Goal: Information Seeking & Learning: Find specific fact

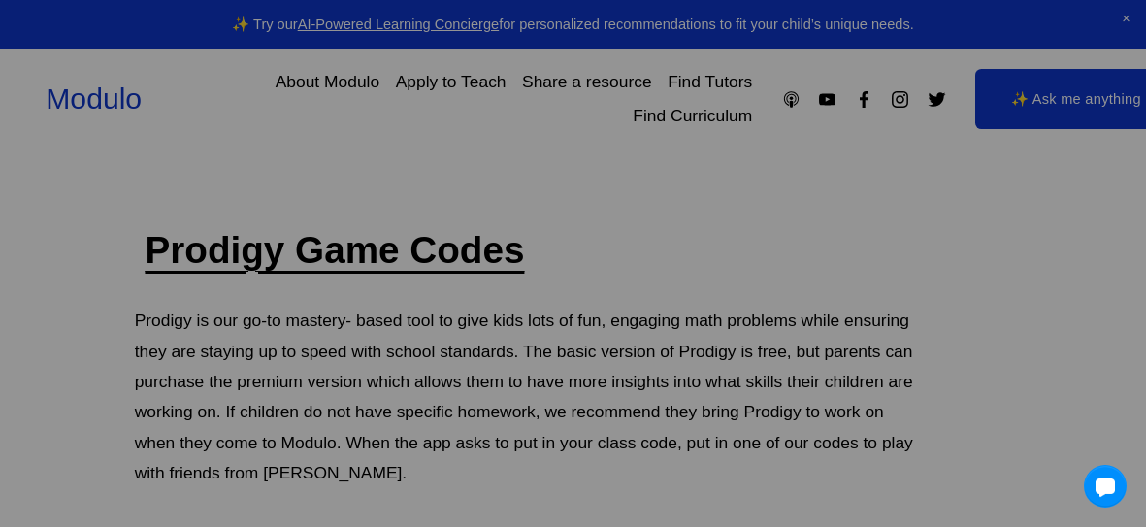
scroll to position [159, 0]
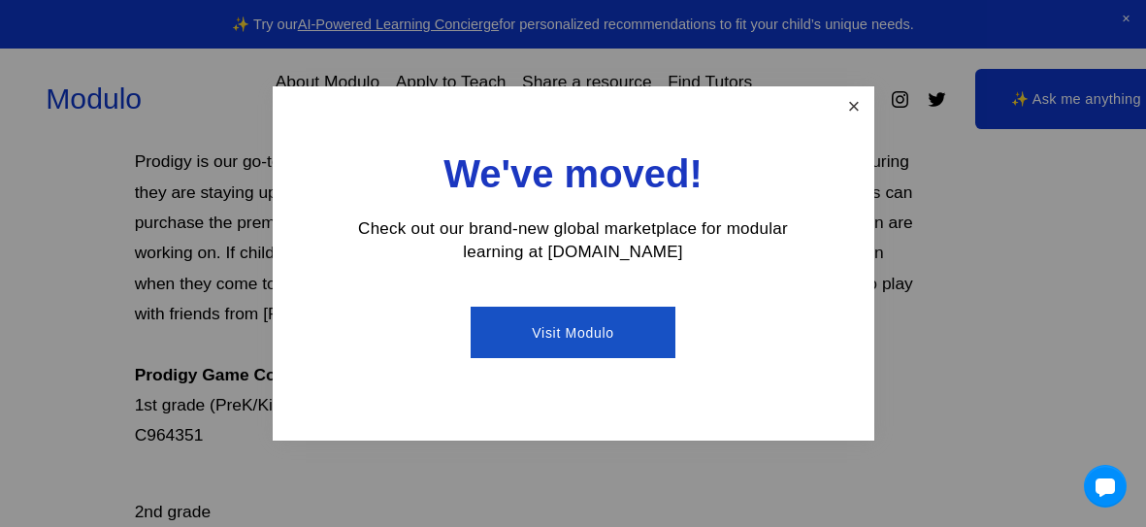
click at [852, 104] on link "Close" at bounding box center [853, 106] width 34 height 34
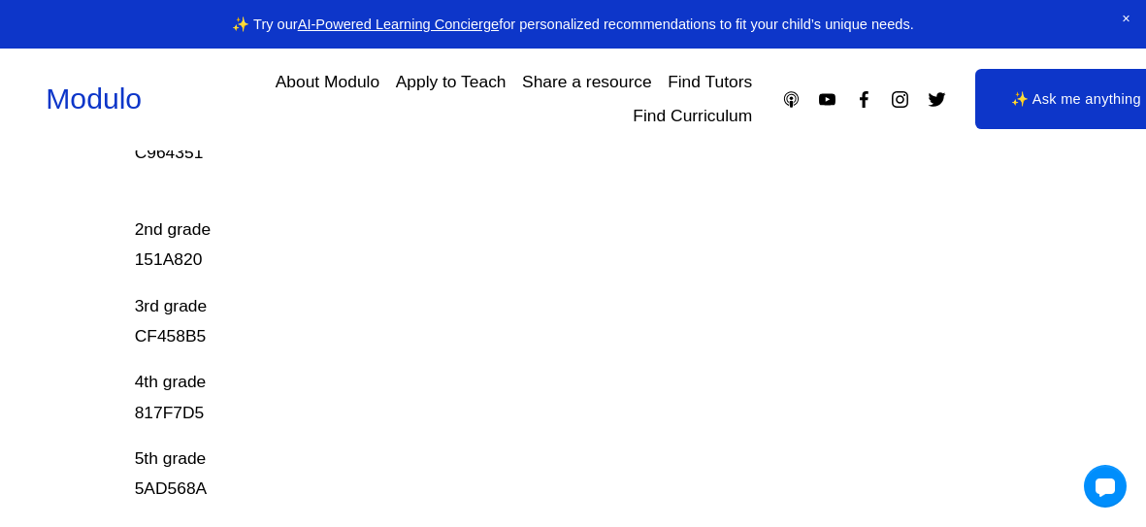
scroll to position [477, 0]
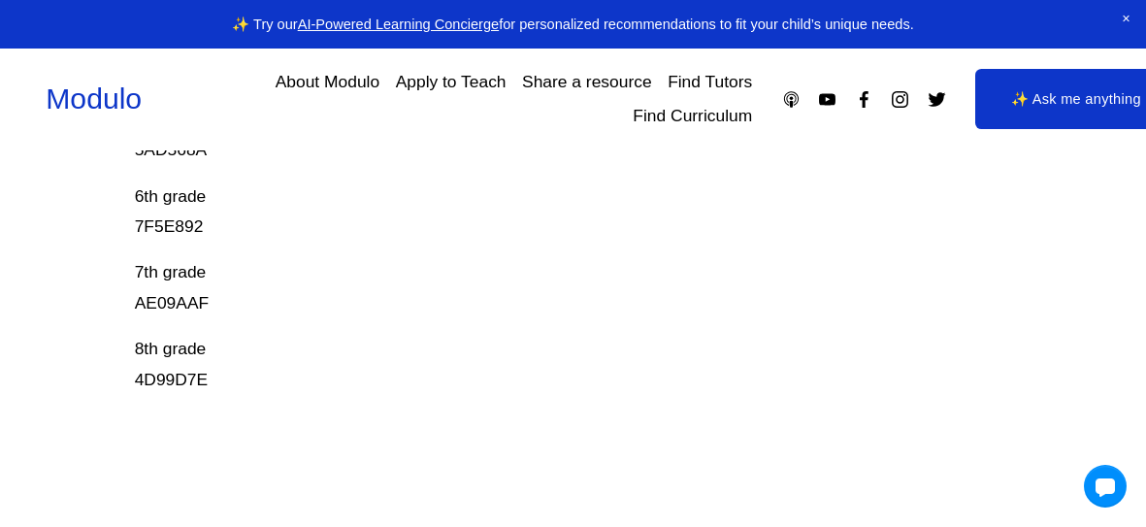
scroll to position [790, 0]
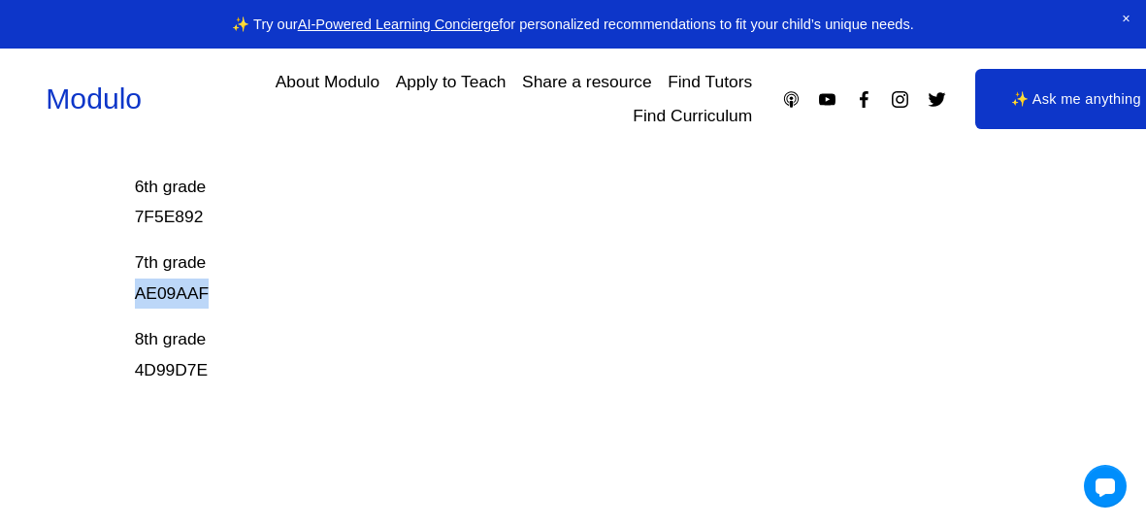
drag, startPoint x: 137, startPoint y: 293, endPoint x: 221, endPoint y: 295, distance: 84.4
click at [221, 295] on p "7th grade AE09AAF" at bounding box center [529, 277] width 788 height 61
click at [164, 295] on p "7th grade AE09AAF" at bounding box center [529, 277] width 788 height 61
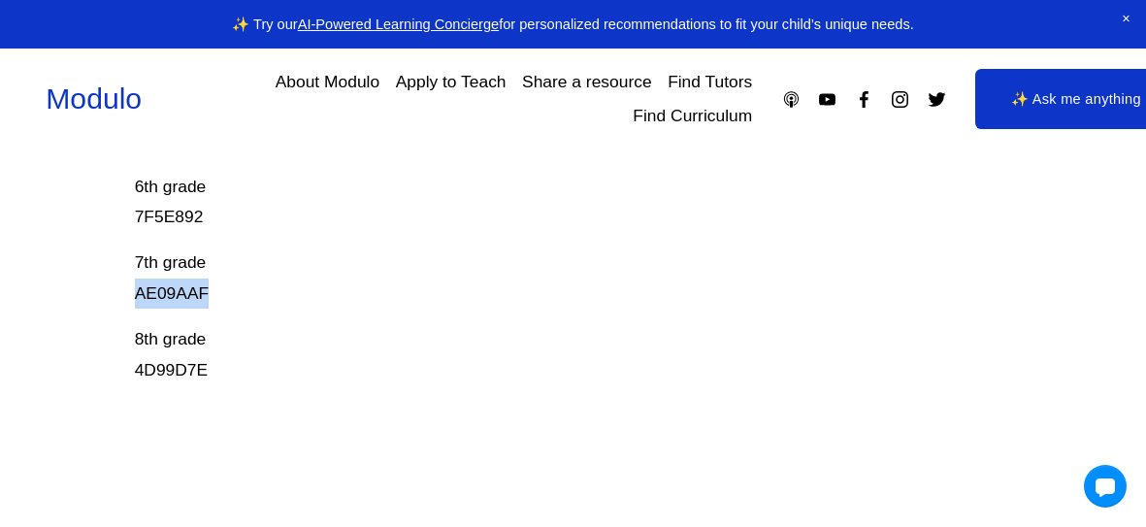
click at [164, 295] on p "7th grade AE09AAF" at bounding box center [529, 277] width 788 height 61
copy p "AE09AAF"
